Goal: Task Accomplishment & Management: Manage account settings

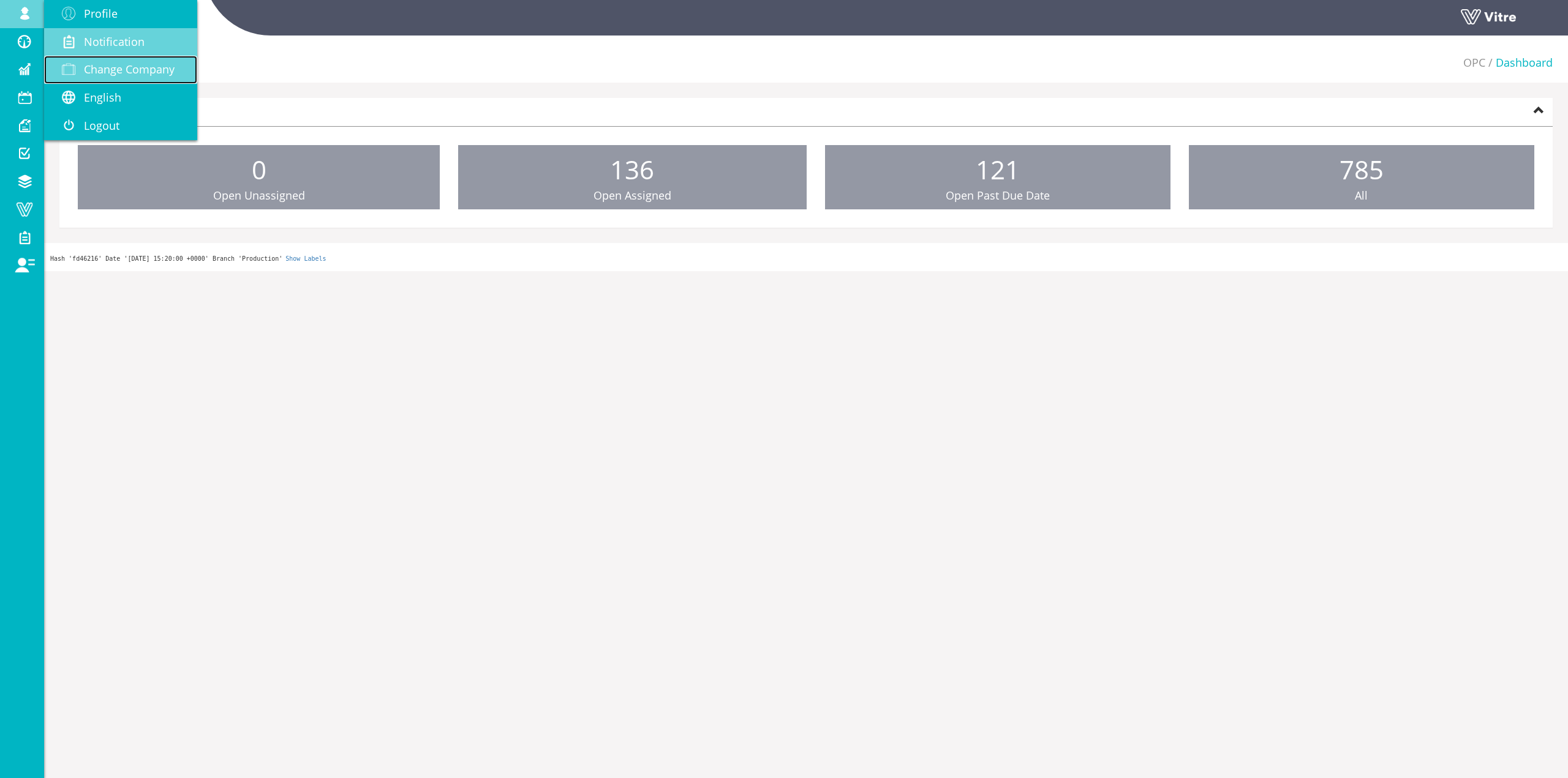
drag, startPoint x: 80, startPoint y: 69, endPoint x: 164, endPoint y: 38, distance: 89.5
click at [80, 69] on span at bounding box center [69, 69] width 30 height 15
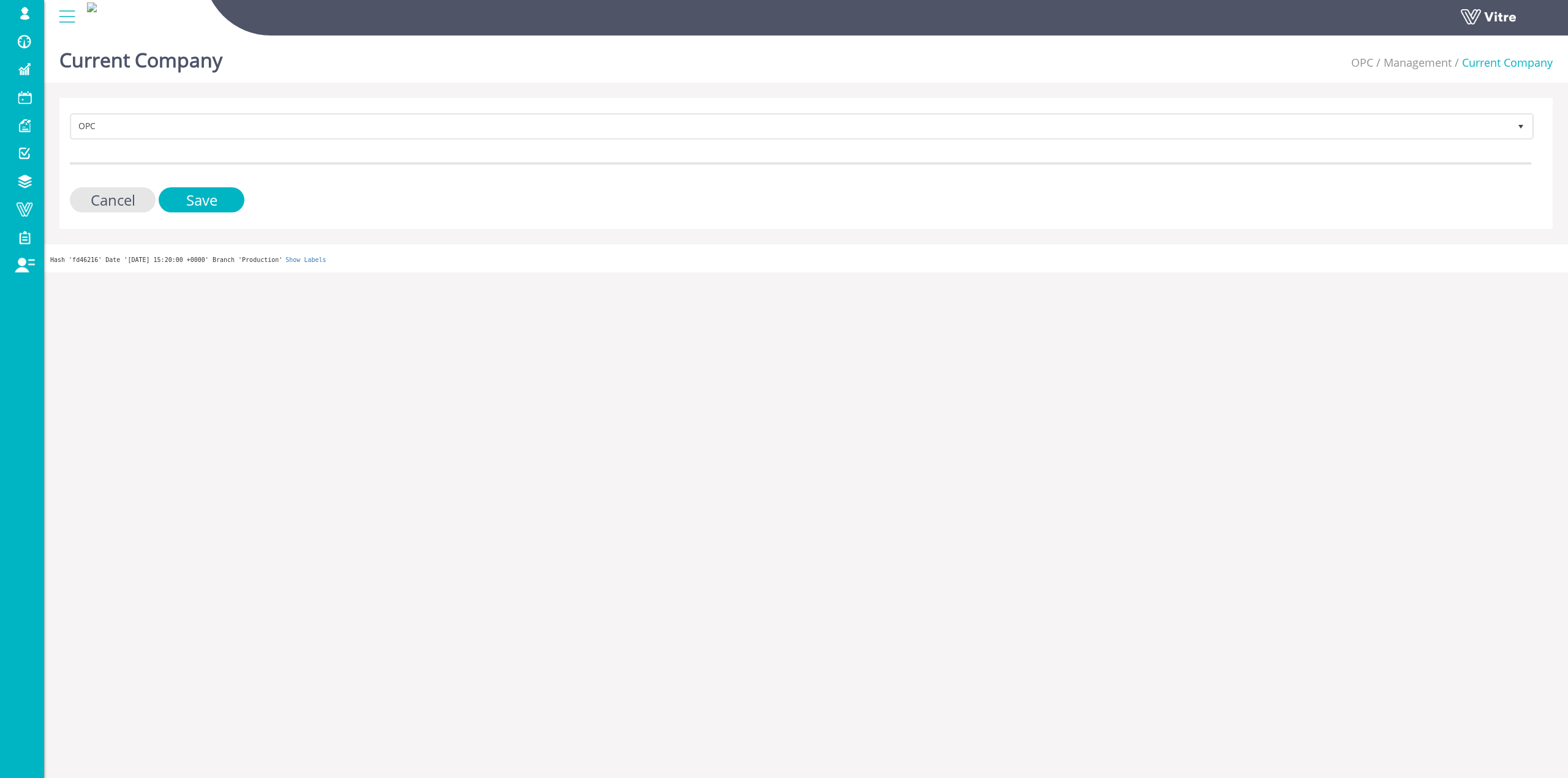
drag, startPoint x: 412, startPoint y: 111, endPoint x: 412, endPoint y: 125, distance: 14.0
click at [412, 111] on div "OPC 272 Cancel Save" at bounding box center [806, 164] width 1493 height 131
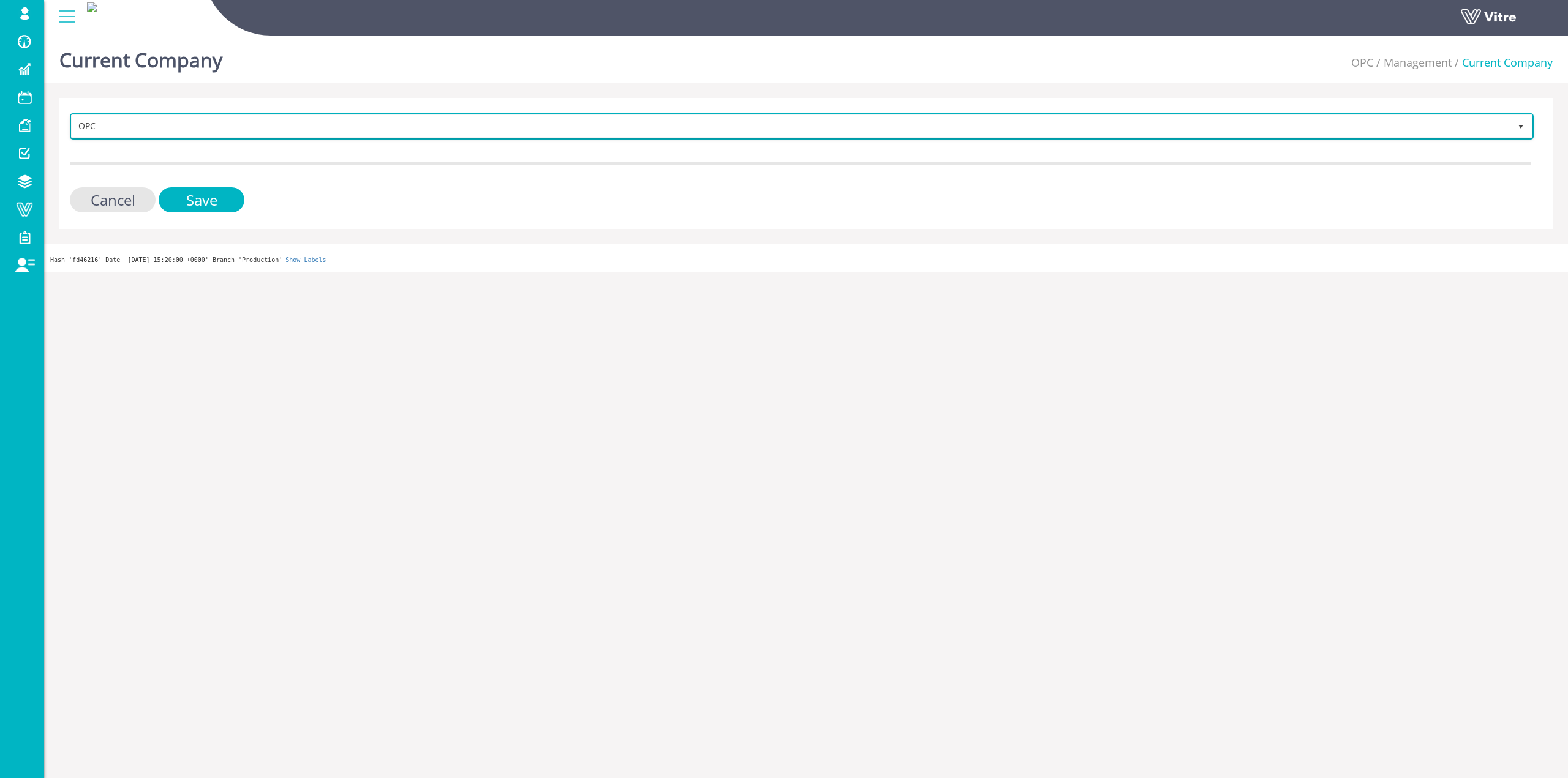
click at [412, 125] on span "OPC" at bounding box center [791, 126] width 1439 height 22
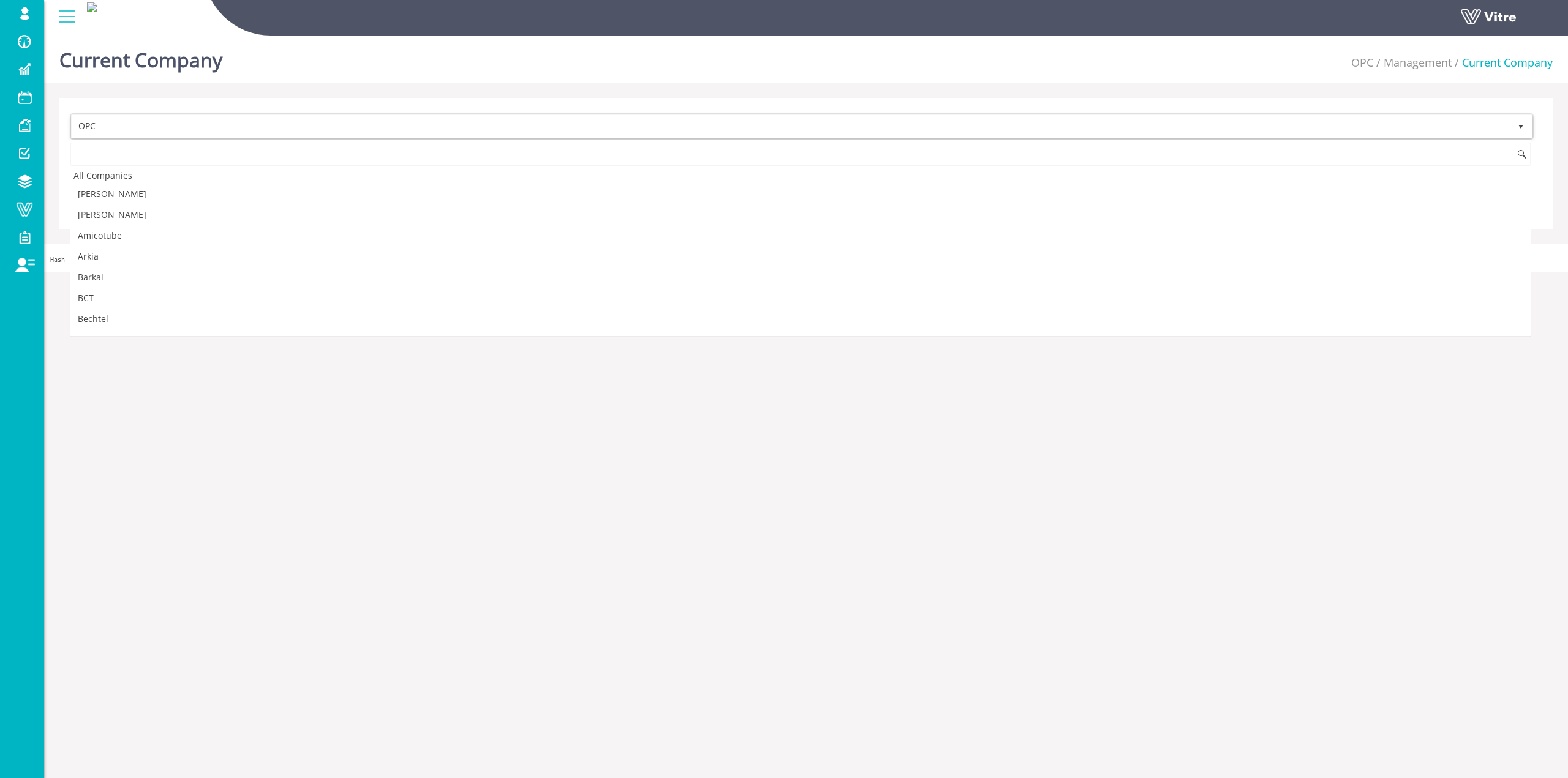
scroll to position [995, 0]
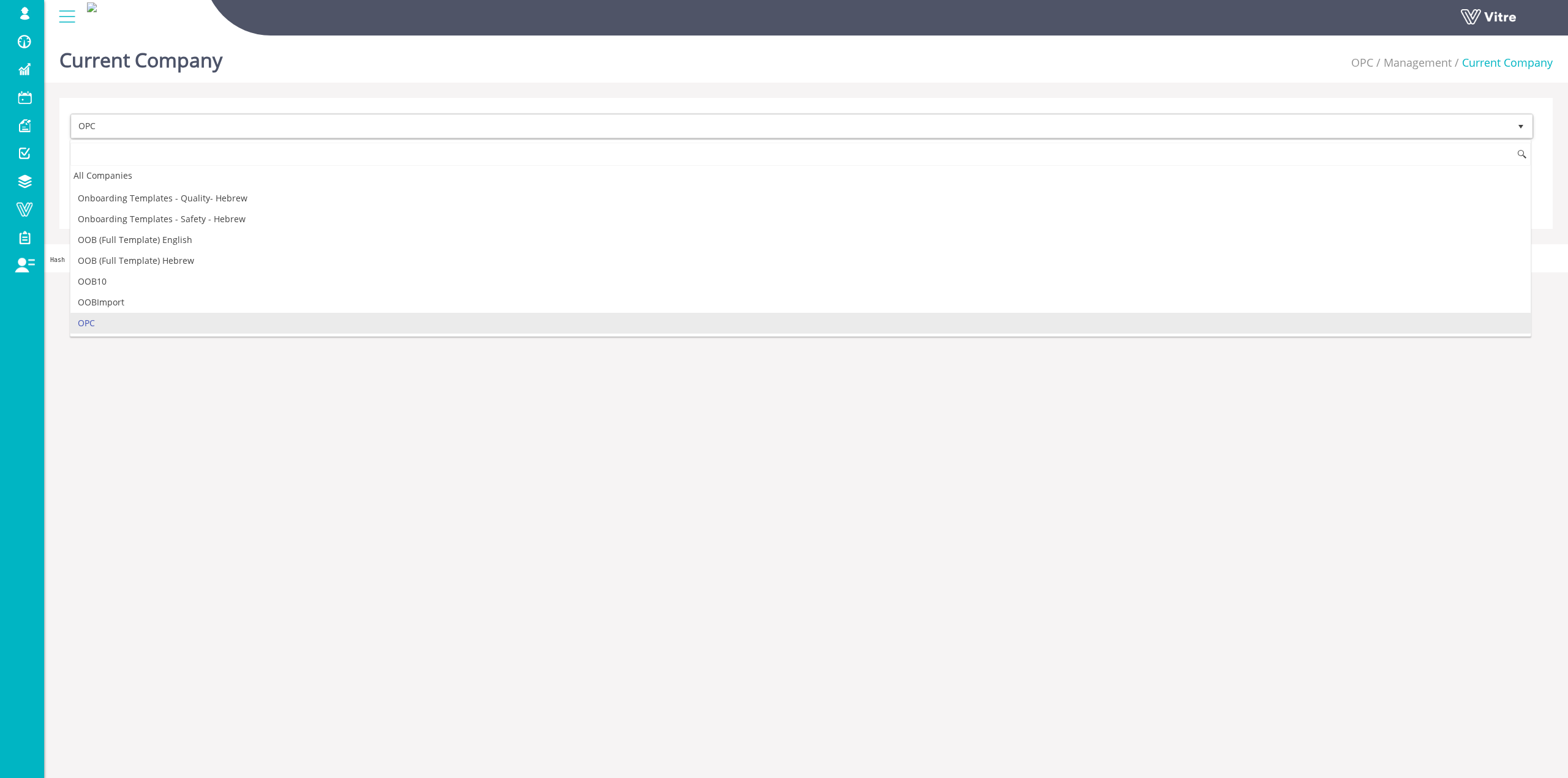
type input "t"
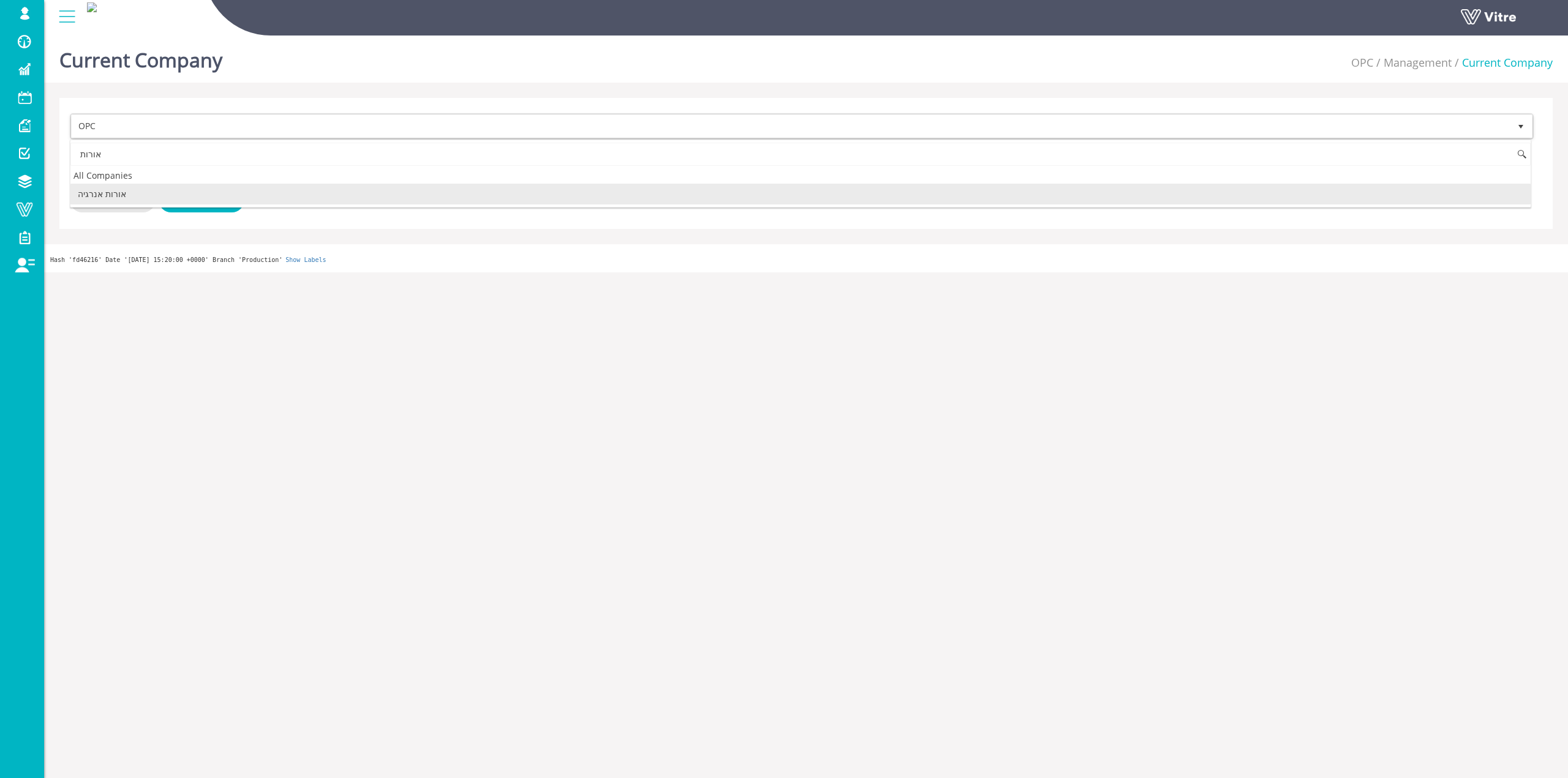
click at [312, 192] on li "אורות אנרגיה" at bounding box center [801, 194] width 1460 height 21
type input "אורות"
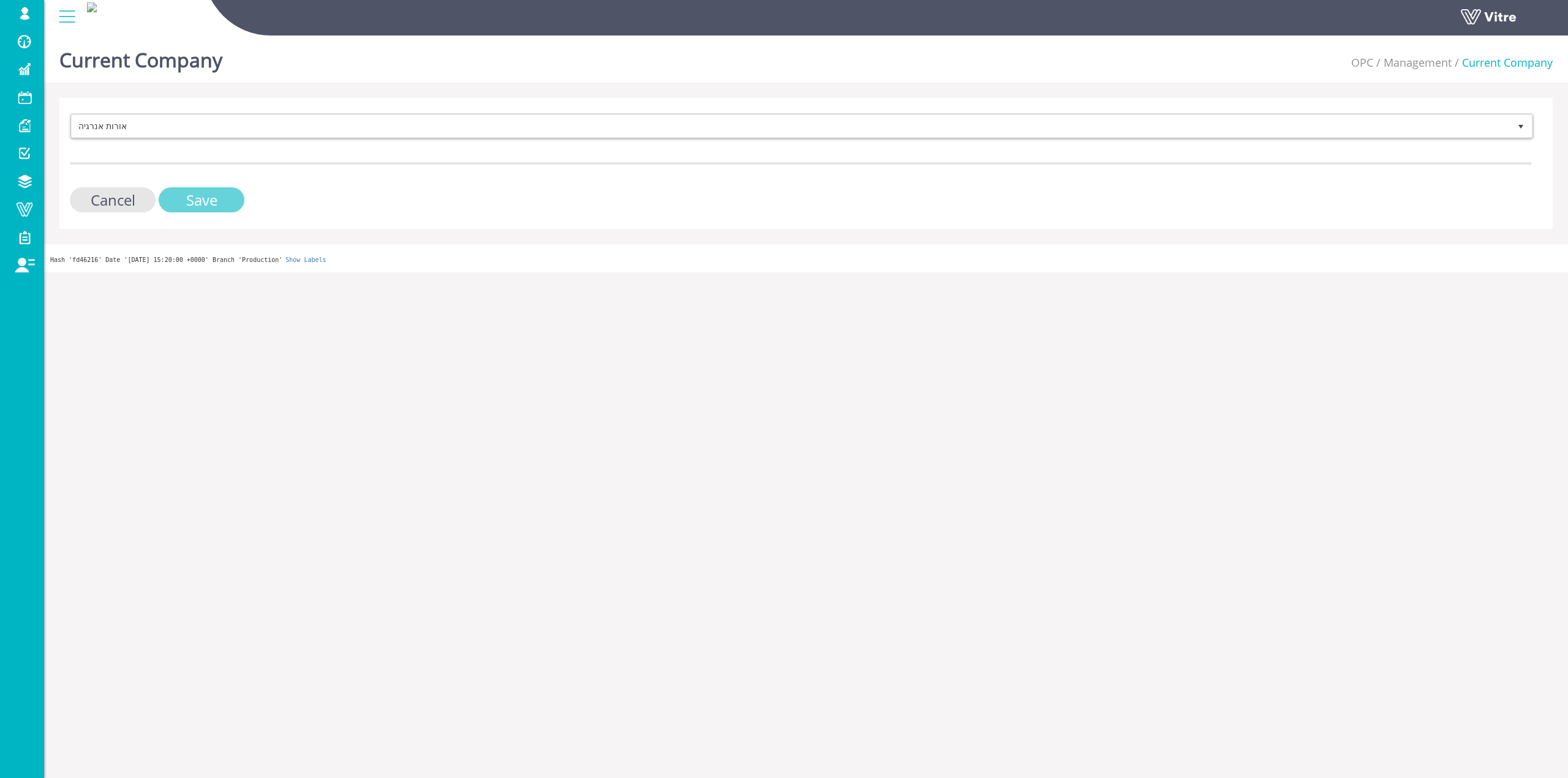
click at [228, 199] on input "Save" at bounding box center [202, 200] width 86 height 25
